Goal: Book appointment/travel/reservation

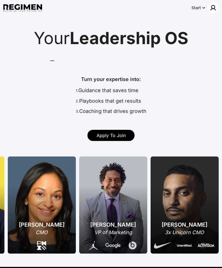
click at [211, 7] on img at bounding box center [213, 7] width 7 height 7
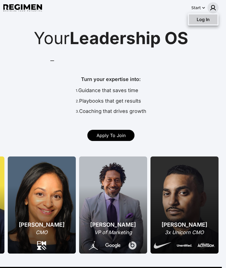
click at [204, 23] on div "Log In" at bounding box center [203, 19] width 29 height 10
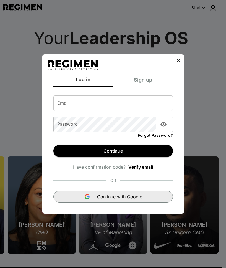
click at [134, 198] on span "Continue with Google" at bounding box center [119, 196] width 45 height 7
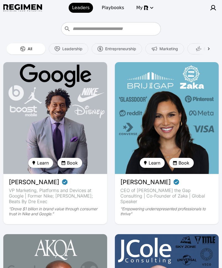
click at [62, 78] on img at bounding box center [55, 117] width 107 height 115
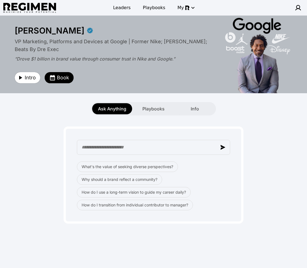
click at [226, 87] on div "Daryl Butler VP Marketing, Platforms and Devices at Google | Former Nike; Jorda…" at bounding box center [153, 55] width 284 height 78
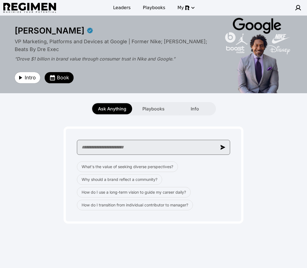
click at [132, 145] on input "text" at bounding box center [153, 147] width 153 height 15
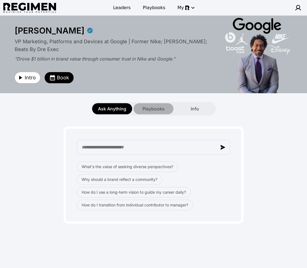
click at [149, 104] on div "Playbooks" at bounding box center [153, 108] width 40 height 11
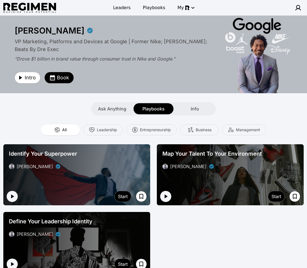
click at [106, 100] on div "Ask Anything Playbooks Info" at bounding box center [153, 104] width 307 height 22
click at [107, 106] on span "Ask Anything" at bounding box center [112, 108] width 28 height 7
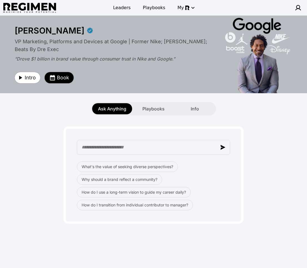
click at [55, 82] on button "Book" at bounding box center [59, 77] width 29 height 11
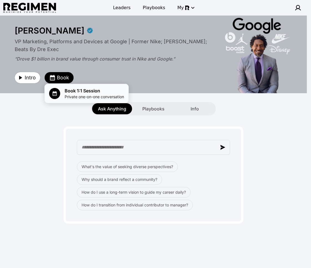
click at [77, 95] on span "Private one-on-one conversation" at bounding box center [94, 97] width 59 height 6
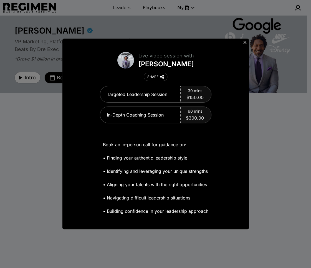
click at [226, 42] on icon at bounding box center [244, 42] width 3 height 3
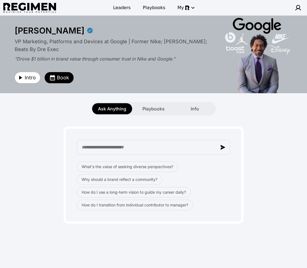
click at [226, 116] on div "What's the value of seeking diverse perspectives? Why should a brand reflect a …" at bounding box center [153, 169] width 300 height 108
click at [168, 112] on div "Playbooks" at bounding box center [153, 108] width 40 height 11
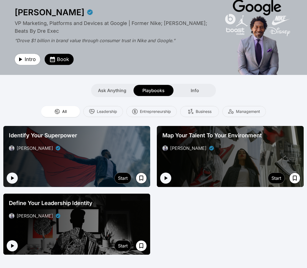
scroll to position [48, 0]
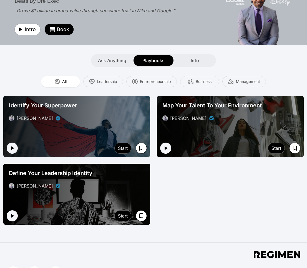
click at [122, 126] on div "Identify Your Superpower Daryl Butler" at bounding box center [76, 111] width 147 height 31
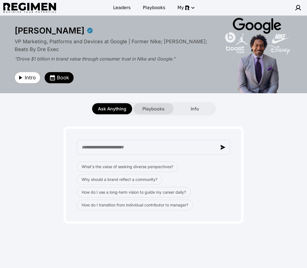
click at [152, 112] on div "Playbooks" at bounding box center [153, 108] width 40 height 11
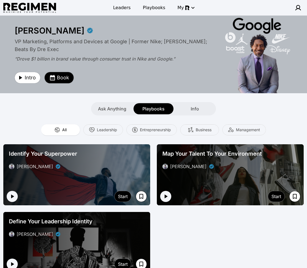
click at [67, 74] on span "Book" at bounding box center [63, 78] width 12 height 8
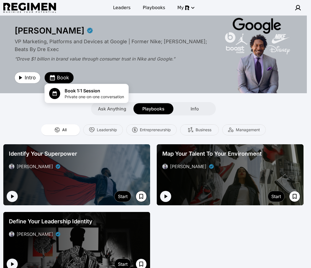
click at [212, 75] on div at bounding box center [155, 134] width 311 height 268
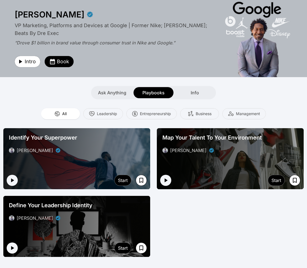
scroll to position [16, 0]
click at [215, 73] on div "Daryl Butler VP Marketing, Platforms and Devices at Google | Former Nike; Jorda…" at bounding box center [153, 38] width 284 height 78
